Goal: Task Accomplishment & Management: Manage account settings

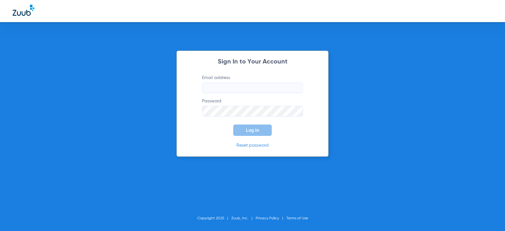
click at [225, 87] on input "Email address" at bounding box center [252, 87] width 101 height 11
type input "B"
type input "b"
click at [278, 87] on input "charleencontos13@mydentalmail" at bounding box center [252, 87] width 101 height 11
type input "[EMAIL_ADDRESS][DOMAIN_NAME]"
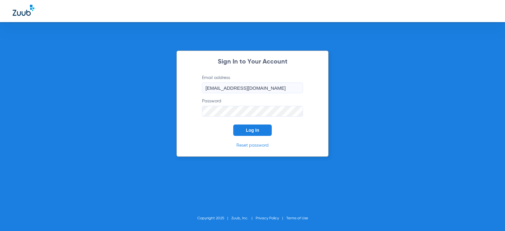
click at [233, 124] on button "Log In" at bounding box center [252, 129] width 38 height 11
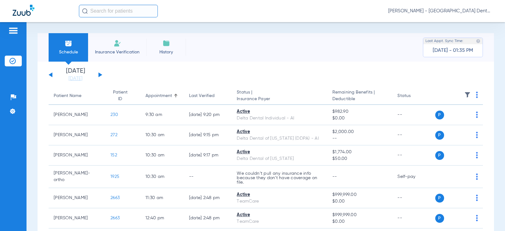
drag, startPoint x: 99, startPoint y: 74, endPoint x: 108, endPoint y: 77, distance: 9.2
click at [99, 74] on button at bounding box center [100, 74] width 4 height 5
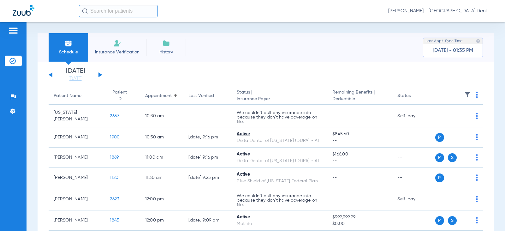
click at [99, 75] on button at bounding box center [100, 74] width 4 height 5
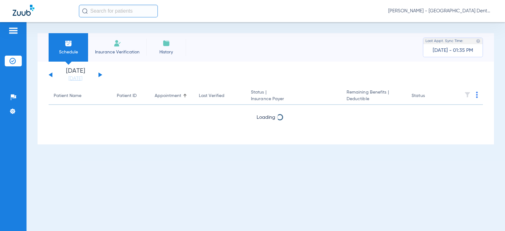
click at [99, 75] on button at bounding box center [100, 74] width 4 height 5
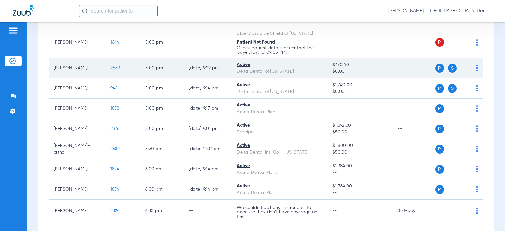
scroll to position [281, 0]
